Goal: Understand process/instructions

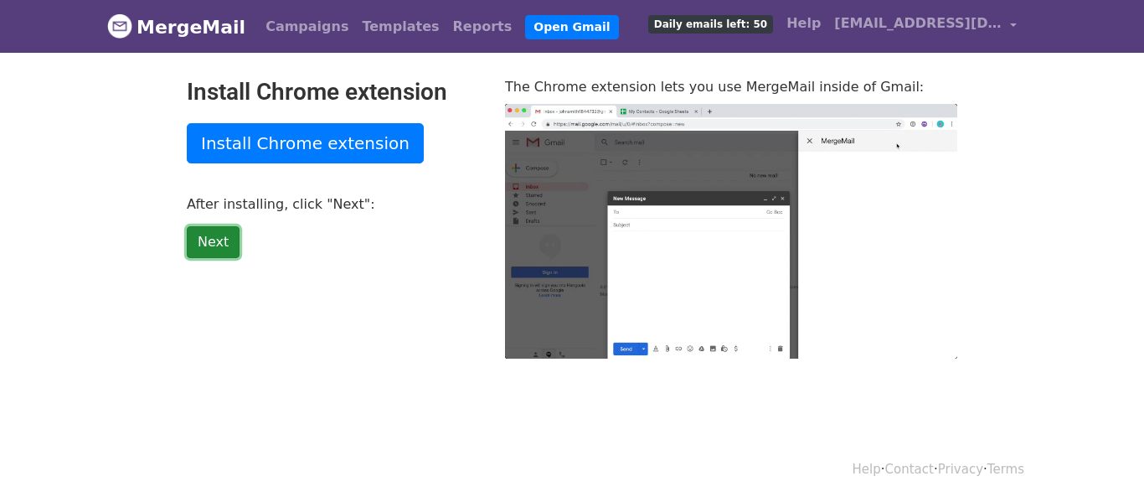
click at [211, 233] on link "Next" at bounding box center [213, 242] width 53 height 32
type input "16.69"
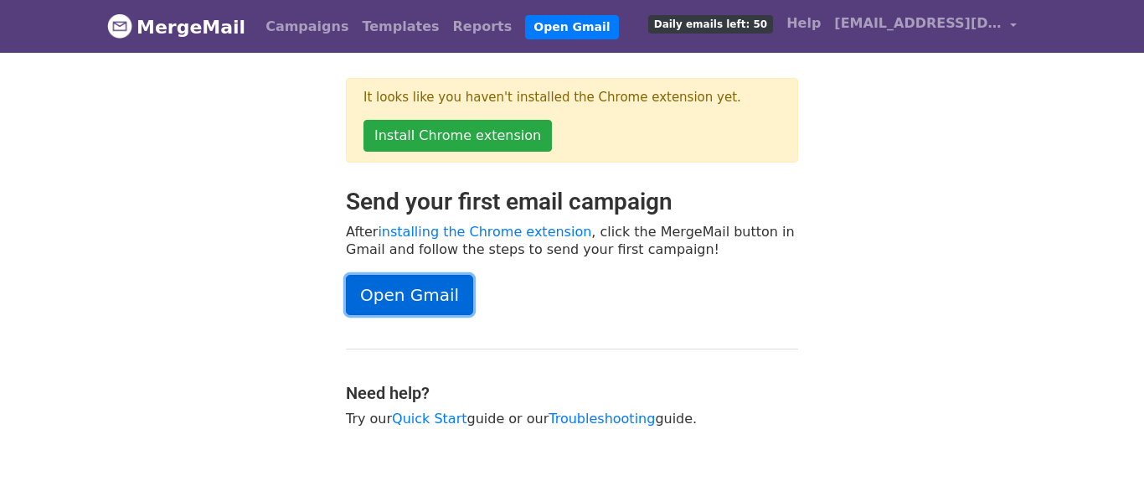
click at [398, 300] on link "Open Gmail" at bounding box center [409, 295] width 127 height 40
click at [429, 296] on link "Open Gmail" at bounding box center [409, 295] width 127 height 40
